Goal: Transaction & Acquisition: Purchase product/service

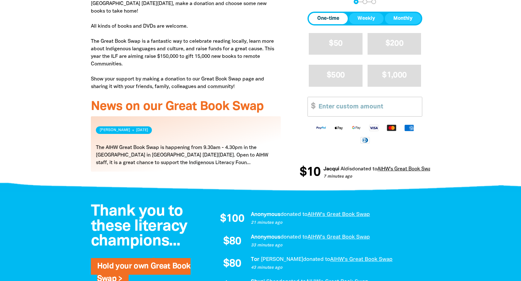
scroll to position [262, 0]
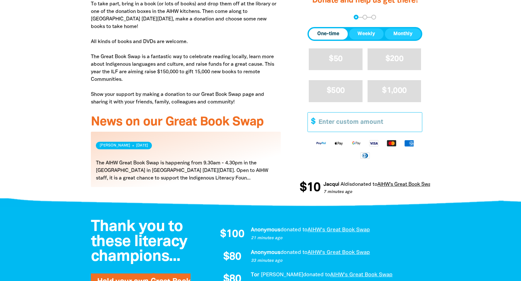
click at [379, 121] on input "Other Amount" at bounding box center [368, 121] width 108 height 19
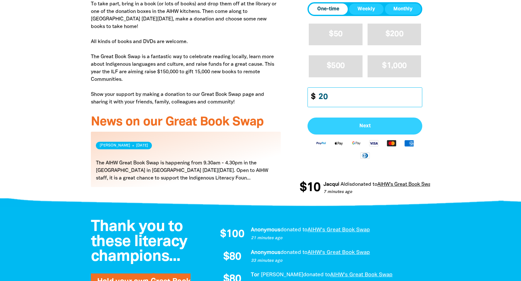
type input "20"
click at [377, 121] on button "Next" at bounding box center [365, 126] width 115 height 17
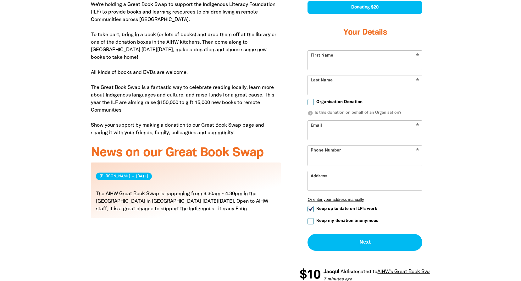
select select "AU"
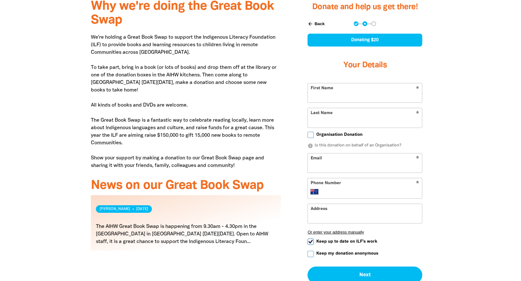
click at [359, 93] on input "First Name" at bounding box center [365, 92] width 114 height 19
type input "[PERSON_NAME]"
type input "[PERSON_NAME][EMAIL_ADDRESS][PERSON_NAME][DOMAIN_NAME]"
type input "0426 277 356"
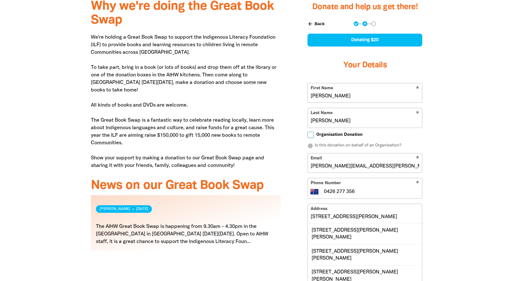
click at [467, 186] on div at bounding box center [260, 190] width 521 height 394
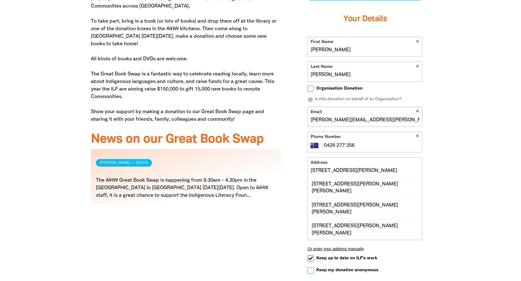
scroll to position [304, 0]
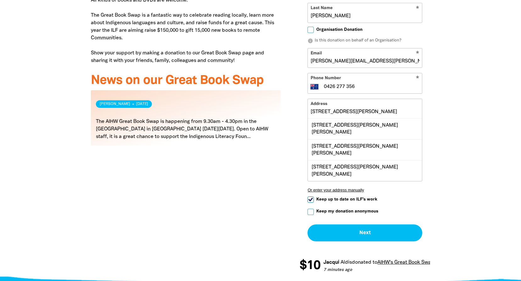
click at [386, 106] on input "[STREET_ADDRESS][PERSON_NAME]" at bounding box center [365, 108] width 114 height 19
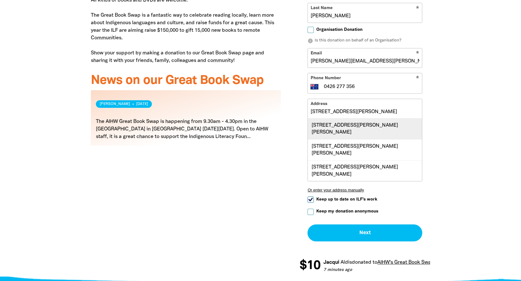
click at [396, 123] on div "[STREET_ADDRESS][PERSON_NAME][PERSON_NAME]" at bounding box center [365, 129] width 114 height 21
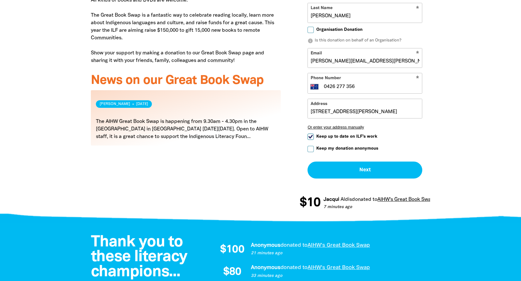
type input "[STREET_ADDRESS][PERSON_NAME][PERSON_NAME]"
click at [311, 135] on input "Keep up to date on ILF's work" at bounding box center [311, 137] width 6 height 6
checkbox input "false"
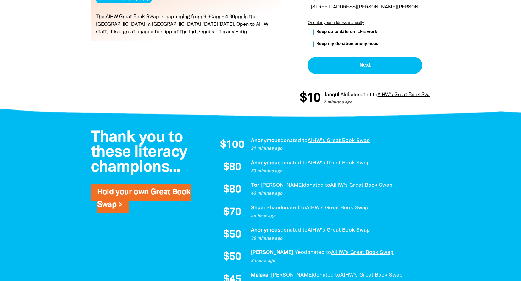
scroll to position [356, 0]
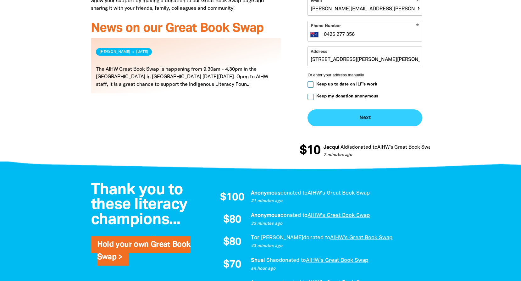
click at [393, 121] on button "Next chevron_right" at bounding box center [365, 118] width 115 height 17
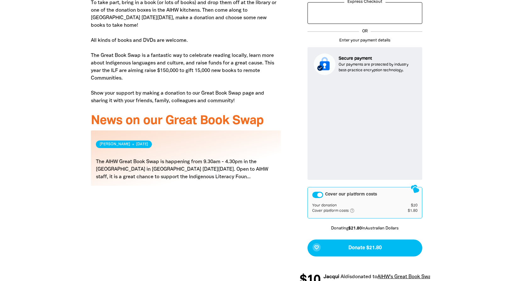
scroll to position [316, 0]
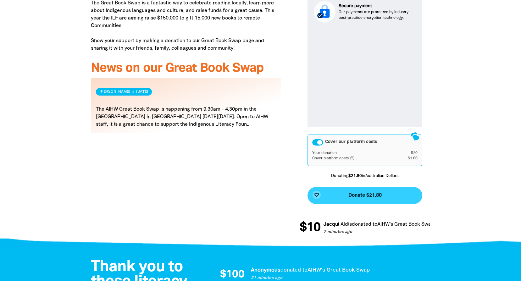
click at [400, 197] on button "favorite_border Donate $21.80" at bounding box center [365, 195] width 115 height 17
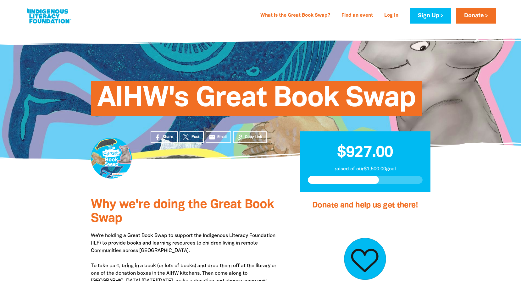
scroll to position [262, 0]
